Goal: Use online tool/utility: Utilize a website feature to perform a specific function

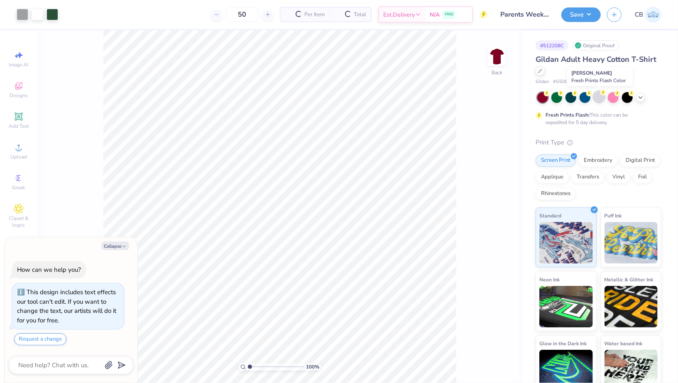
click at [602, 97] on div at bounding box center [599, 96] width 11 height 11
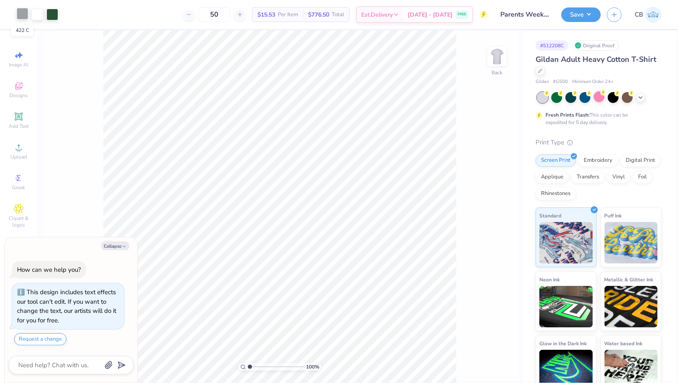
click at [24, 12] on div at bounding box center [23, 14] width 12 height 12
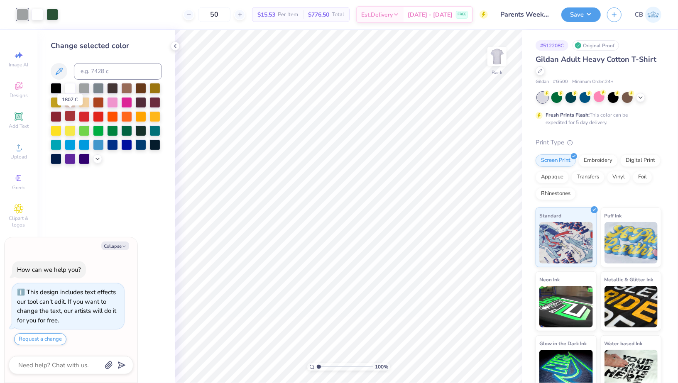
click at [66, 117] on div at bounding box center [70, 115] width 11 height 11
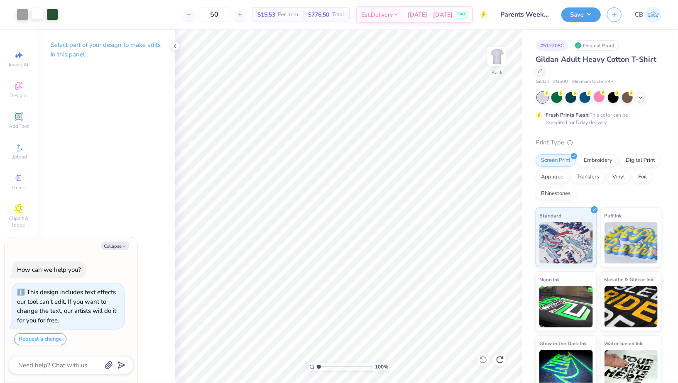
click at [37, 17] on div at bounding box center [38, 14] width 12 height 12
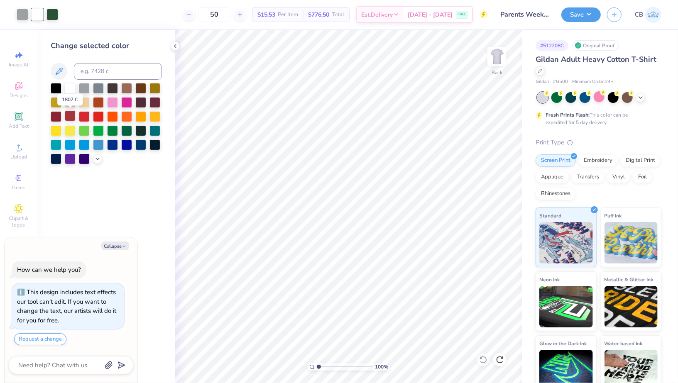
click at [67, 114] on div at bounding box center [70, 115] width 11 height 11
click at [58, 113] on div at bounding box center [56, 115] width 11 height 11
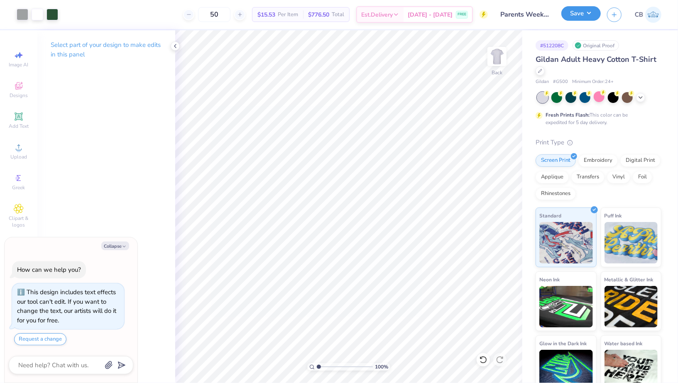
click at [591, 15] on button "Save" at bounding box center [581, 13] width 39 height 15
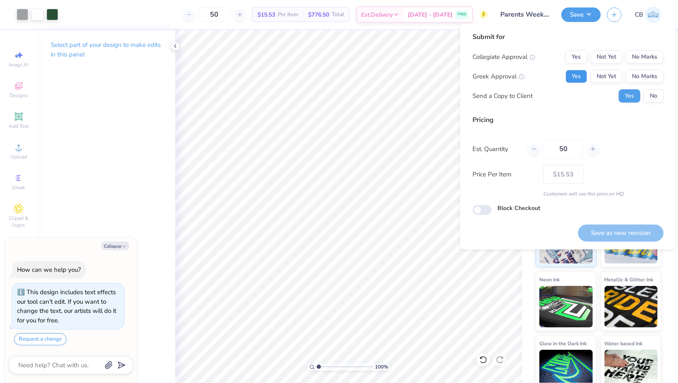
click at [576, 79] on button "Yes" at bounding box center [577, 76] width 22 height 13
click at [641, 61] on button "No Marks" at bounding box center [645, 56] width 38 height 13
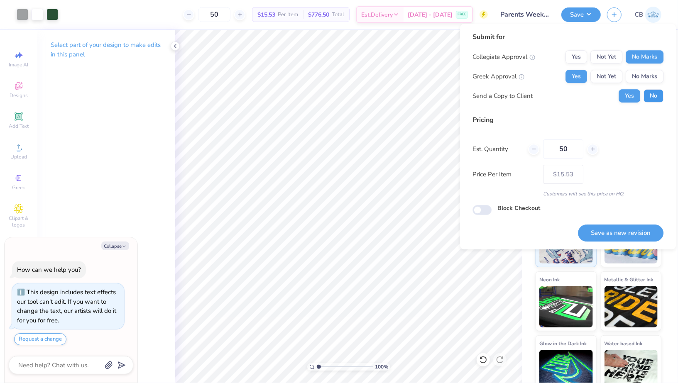
click at [650, 95] on button "No" at bounding box center [654, 95] width 20 height 13
type textarea "x"
click at [608, 234] on button "Save as new revision" at bounding box center [621, 233] width 86 height 17
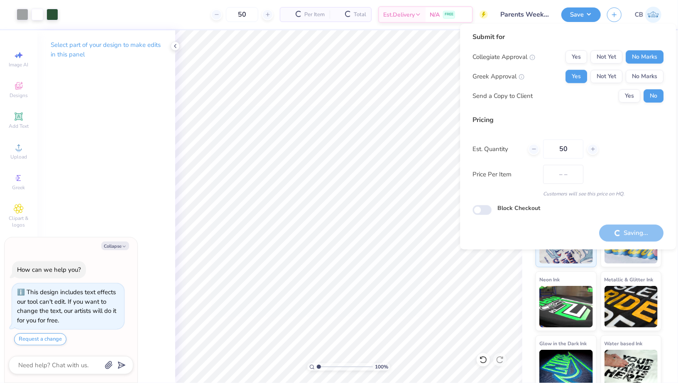
type input "$15.53"
type textarea "x"
type input "– –"
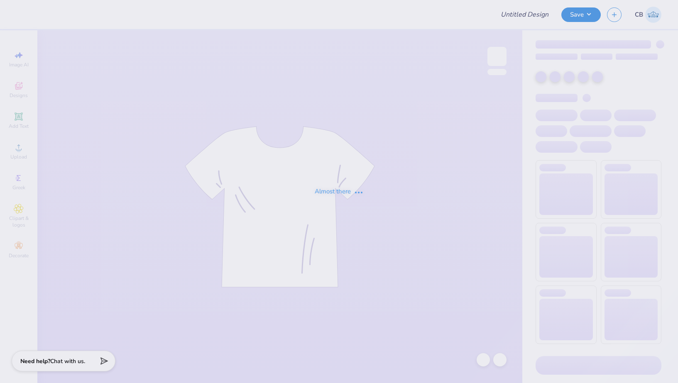
type input "Parents Weekend ZTA"
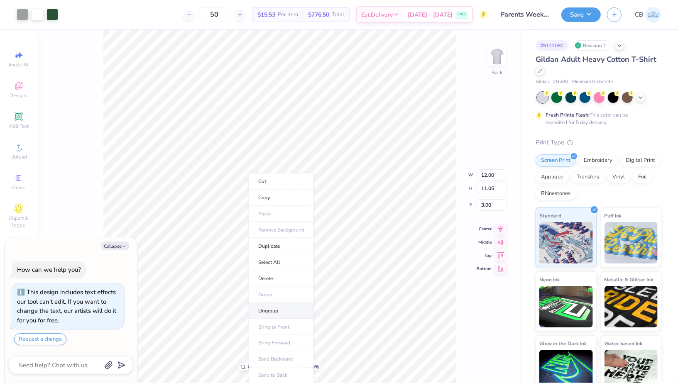
click at [268, 309] on li "Ungroup" at bounding box center [281, 311] width 65 height 16
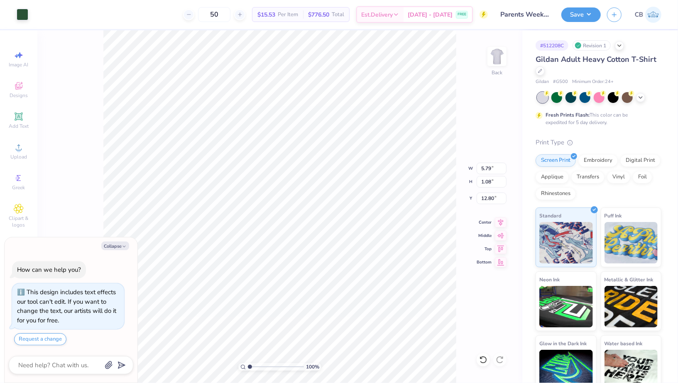
type textarea "x"
type input "15.72"
type textarea "x"
type input "5.69"
type input "0.98"
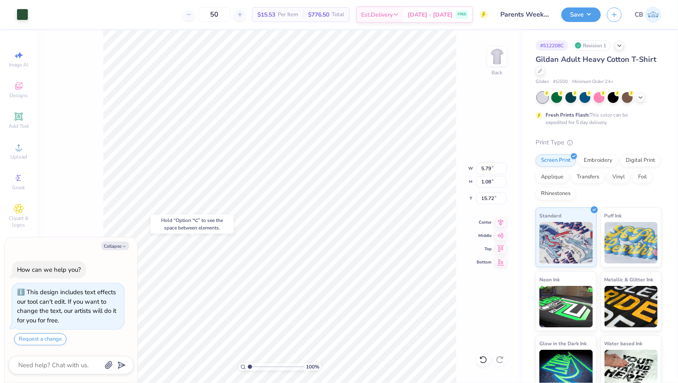
type input "12.85"
type textarea "x"
type input "14.40"
type textarea "x"
